Goal: Transaction & Acquisition: Purchase product/service

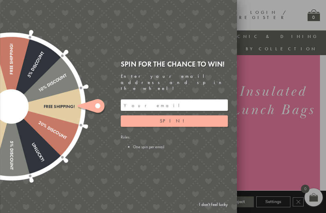
scroll to position [58, 0]
click at [195, 127] on button "Spin!" at bounding box center [174, 120] width 107 height 11
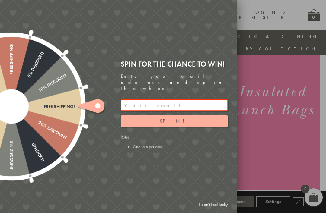
click at [213, 125] on button "Spin!" at bounding box center [174, 120] width 107 height 11
click at [193, 108] on input "email" at bounding box center [174, 104] width 107 height 11
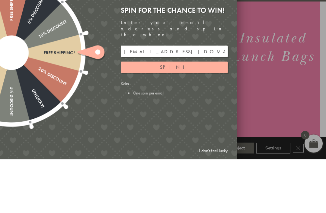
click at [203, 115] on button "Spin!" at bounding box center [174, 120] width 107 height 11
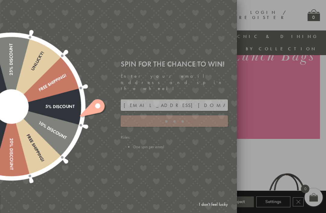
type input "GHM9BH6T"
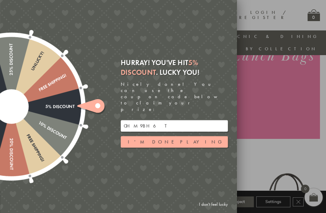
click at [186, 143] on button "I'm done playing" at bounding box center [174, 141] width 107 height 11
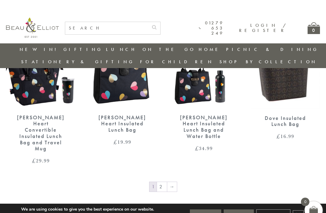
scroll to position [903, 1]
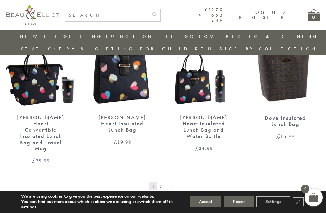
click at [175, 182] on link "→" at bounding box center [172, 187] width 10 height 10
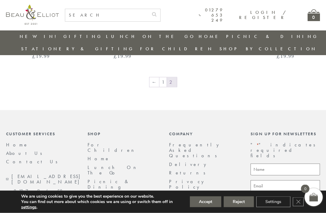
scroll to position [522, 0]
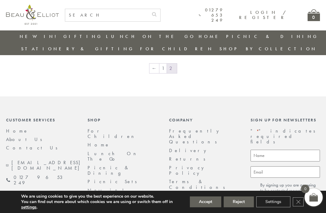
click at [109, 128] on link "For Children" at bounding box center [112, 134] width 51 height 12
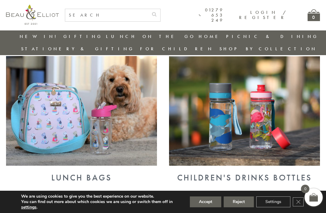
scroll to position [217, 0]
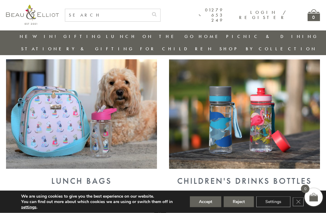
click at [125, 131] on img at bounding box center [81, 114] width 151 height 110
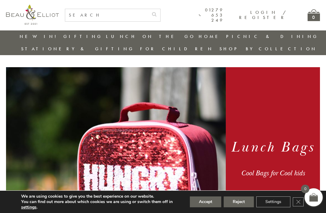
scroll to position [4, 0]
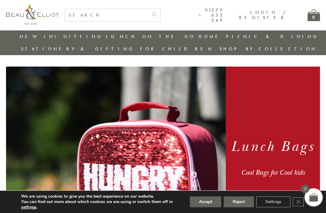
click at [191, 134] on img at bounding box center [115, 157] width 219 height 181
click at [181, 140] on img at bounding box center [115, 157] width 219 height 181
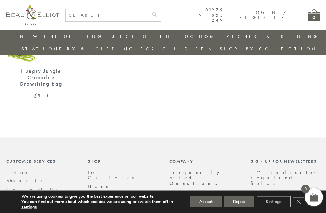
scroll to position [712, 0]
click at [14, 169] on link "Home" at bounding box center [17, 172] width 22 height 6
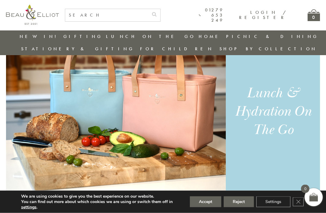
scroll to position [396, 0]
click at [273, 94] on div "Lunch & Hydration On The Go" at bounding box center [272, 111] width 81 height 55
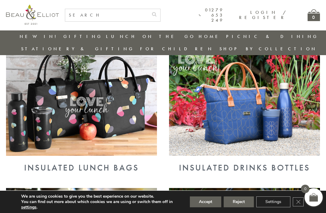
scroll to position [218, 0]
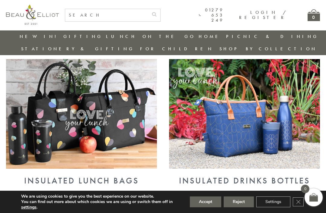
click at [127, 125] on img at bounding box center [81, 114] width 151 height 110
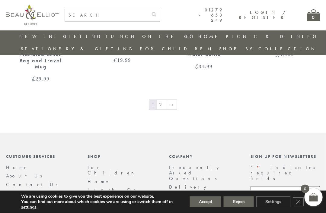
scroll to position [1011, 4]
